Goal: Information Seeking & Learning: Learn about a topic

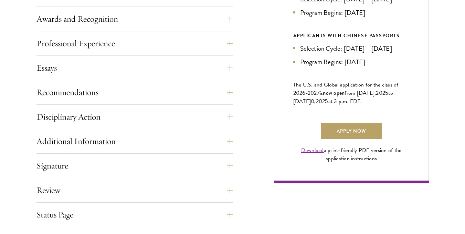
scroll to position [452, 0]
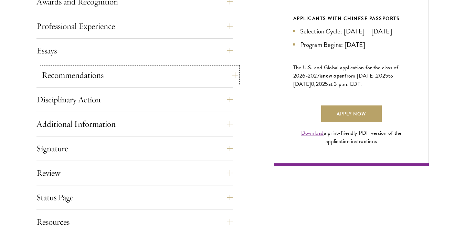
click at [63, 82] on button "Recommendations" at bounding box center [140, 75] width 196 height 17
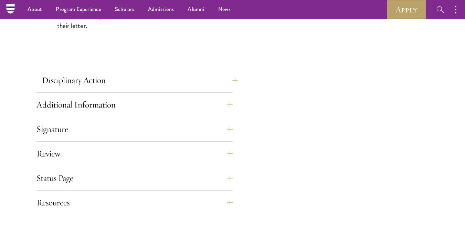
scroll to position [1014, 0]
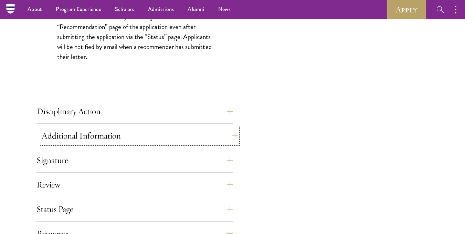
click at [119, 135] on button "Additional Information" at bounding box center [140, 135] width 196 height 17
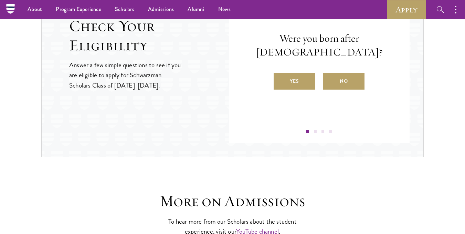
scroll to position [1000, 0]
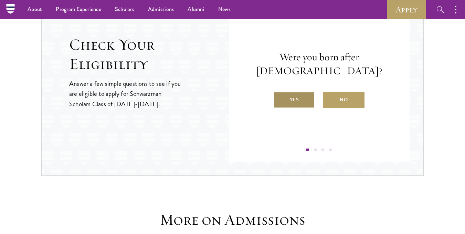
click at [296, 93] on label "Yes" at bounding box center [294, 100] width 41 height 17
click at [280, 93] on input "Yes" at bounding box center [277, 95] width 6 height 6
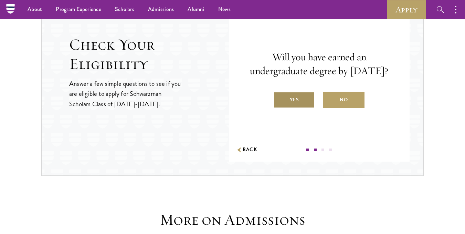
click at [298, 102] on label "Yes" at bounding box center [294, 100] width 41 height 17
click at [280, 98] on input "Yes" at bounding box center [277, 95] width 6 height 6
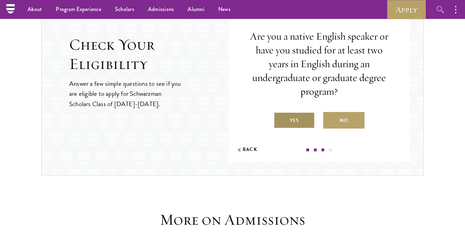
click at [301, 120] on label "Yes" at bounding box center [294, 120] width 41 height 17
click at [280, 119] on input "Yes" at bounding box center [277, 116] width 6 height 6
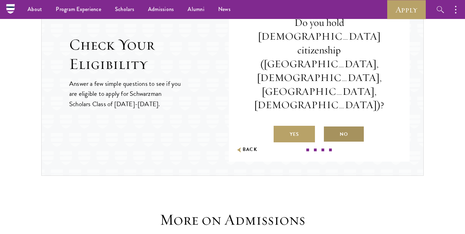
click at [339, 126] on label "No" at bounding box center [343, 134] width 41 height 17
click at [329, 127] on input "No" at bounding box center [326, 130] width 6 height 6
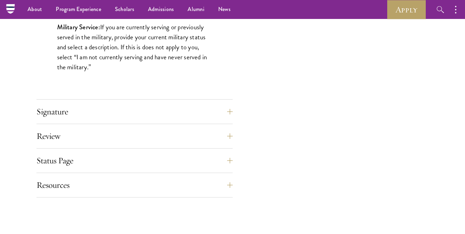
scroll to position [706, 0]
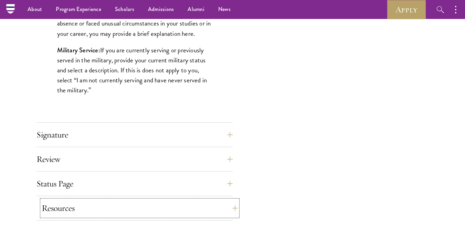
click at [159, 201] on button "Resources" at bounding box center [140, 208] width 196 height 17
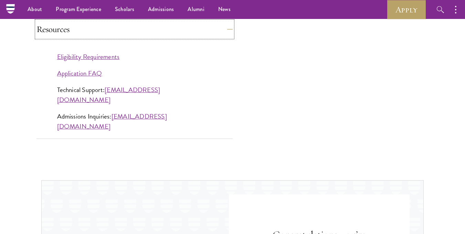
scroll to position [615, 0]
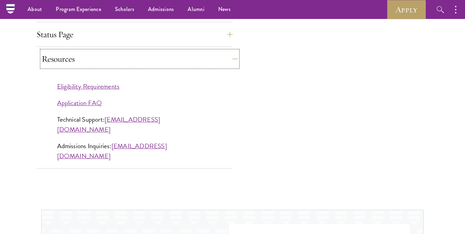
click at [169, 64] on button "Resources" at bounding box center [140, 59] width 196 height 17
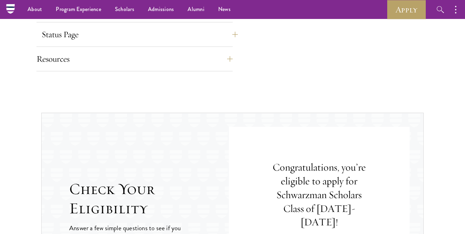
click at [167, 41] on div "Status Page This page will appear after you have submitted your application. Yo…" at bounding box center [134, 36] width 196 height 21
click at [167, 41] on button "Status Page" at bounding box center [140, 34] width 196 height 17
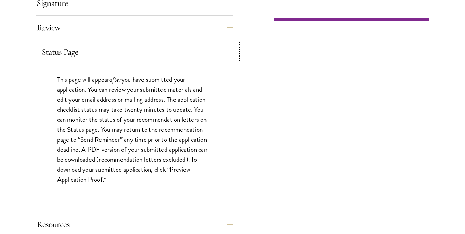
scroll to position [599, 0]
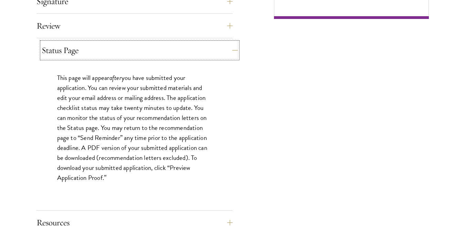
click at [172, 52] on button "Status Page" at bounding box center [140, 50] width 196 height 17
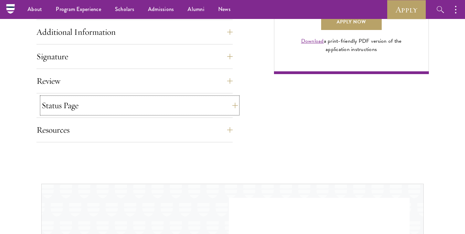
scroll to position [539, 0]
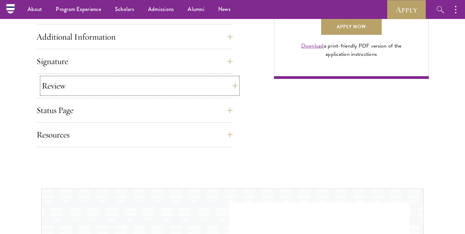
click at [174, 79] on button "Review" at bounding box center [140, 85] width 196 height 17
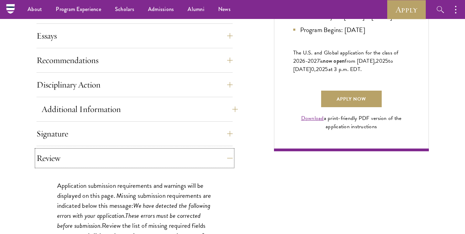
scroll to position [464, 0]
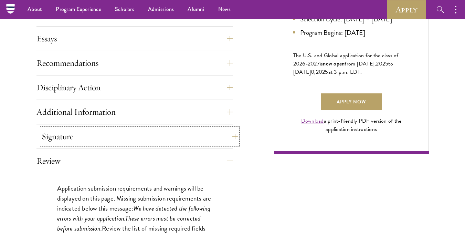
click at [171, 133] on button "Signature" at bounding box center [140, 136] width 196 height 17
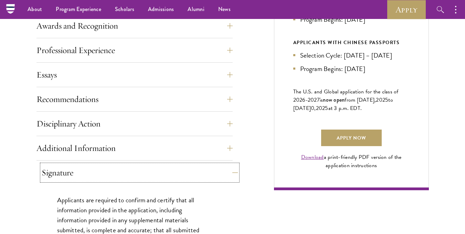
scroll to position [428, 0]
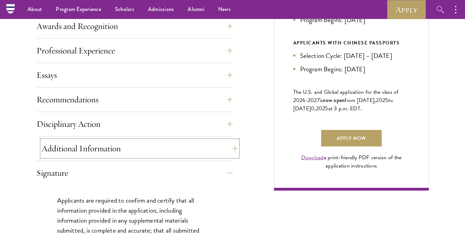
click at [163, 144] on button "Additional Information" at bounding box center [140, 148] width 196 height 17
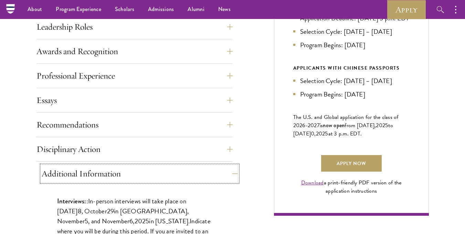
scroll to position [393, 0]
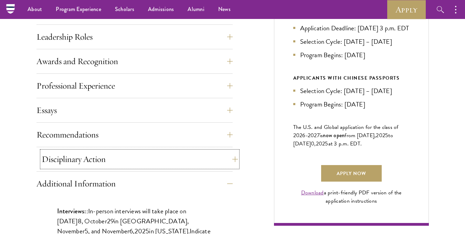
click at [166, 157] on button "Disciplinary Action" at bounding box center [140, 159] width 196 height 17
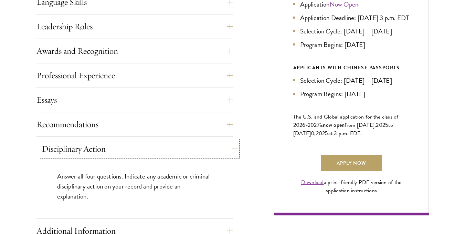
scroll to position [404, 0]
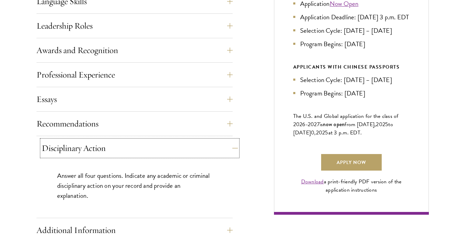
click at [172, 152] on button "Disciplinary Action" at bounding box center [140, 148] width 196 height 17
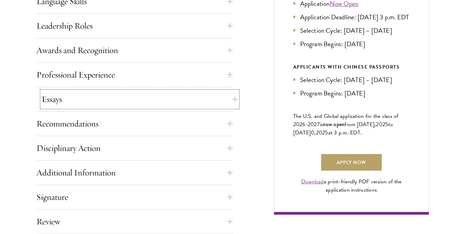
click at [178, 104] on button "Essays" at bounding box center [140, 99] width 196 height 17
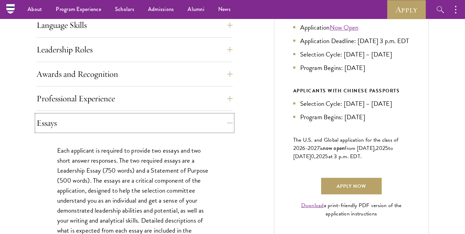
scroll to position [380, 0]
click at [174, 119] on button "Essays" at bounding box center [140, 123] width 196 height 17
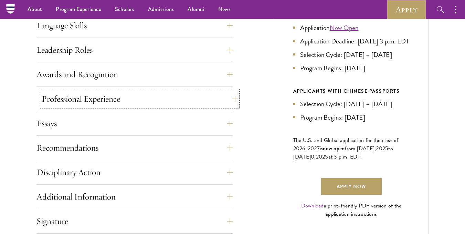
click at [184, 98] on button "Professional Experience" at bounding box center [140, 99] width 196 height 17
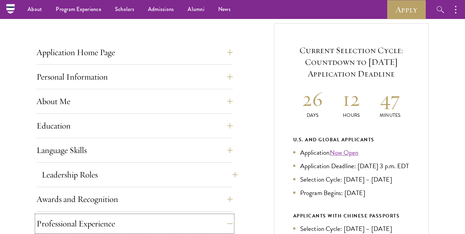
scroll to position [252, 0]
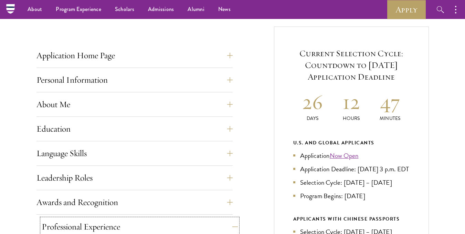
click at [147, 221] on button "Professional Experience" at bounding box center [140, 226] width 196 height 17
drag, startPoint x: 153, startPoint y: 192, endPoint x: 153, endPoint y: 198, distance: 6.5
click at [153, 198] on button "Awards and Recognition" at bounding box center [140, 202] width 196 height 17
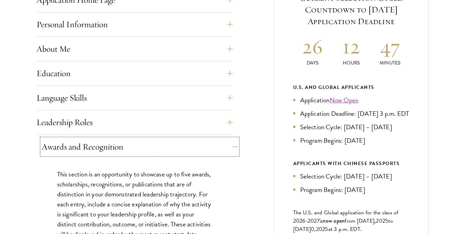
scroll to position [326, 0]
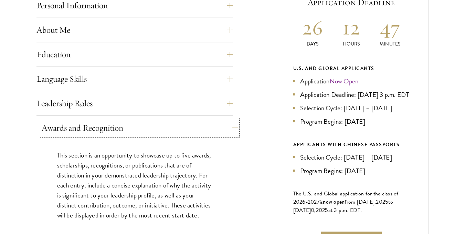
click at [167, 127] on button "Awards and Recognition" at bounding box center [140, 127] width 196 height 17
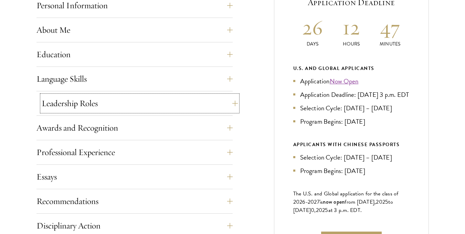
click at [146, 110] on button "Leadership Roles" at bounding box center [140, 103] width 196 height 17
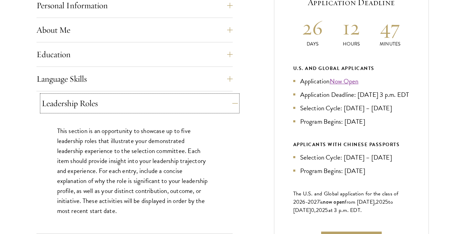
click at [146, 110] on button "Leadership Roles" at bounding box center [140, 103] width 196 height 17
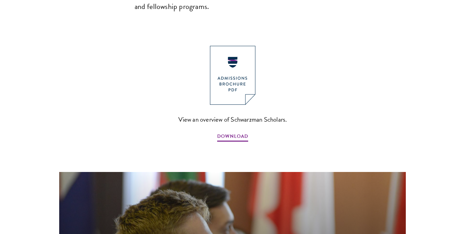
scroll to position [774, 0]
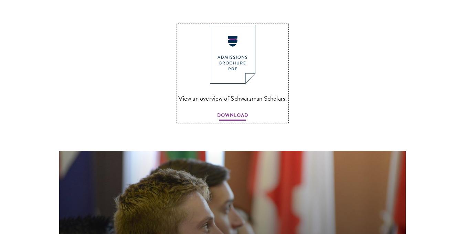
click at [232, 111] on span "DOWNLOAD" at bounding box center [232, 116] width 31 height 11
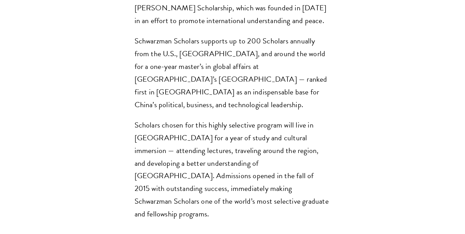
scroll to position [553, 0]
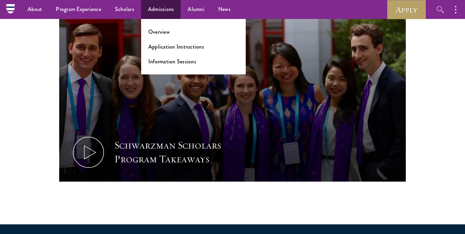
scroll to position [341, 0]
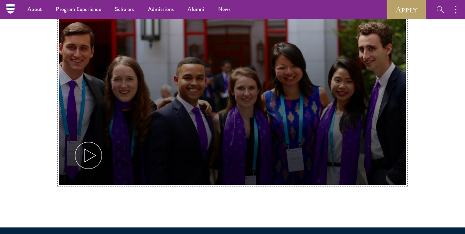
click at [119, 141] on button "Schwarzman Scholars Program Takeaways" at bounding box center [232, 87] width 347 height 195
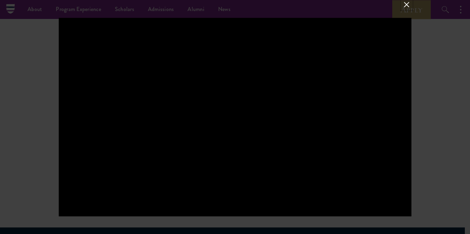
click at [403, 6] on button at bounding box center [406, 4] width 9 height 9
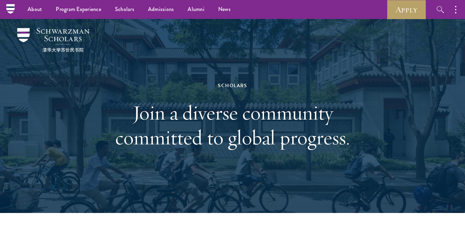
scroll to position [0, 0]
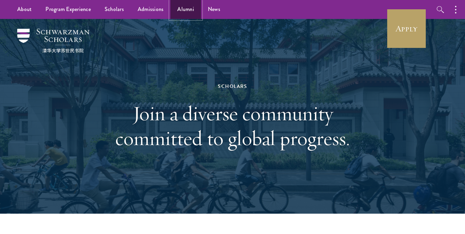
click at [191, 8] on link "Alumni" at bounding box center [185, 9] width 31 height 19
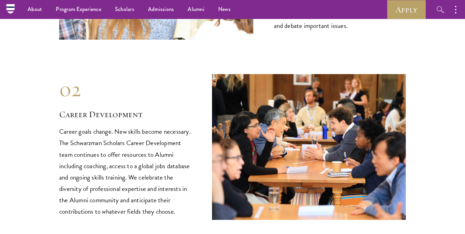
scroll to position [806, 0]
